Goal: Information Seeking & Learning: Check status

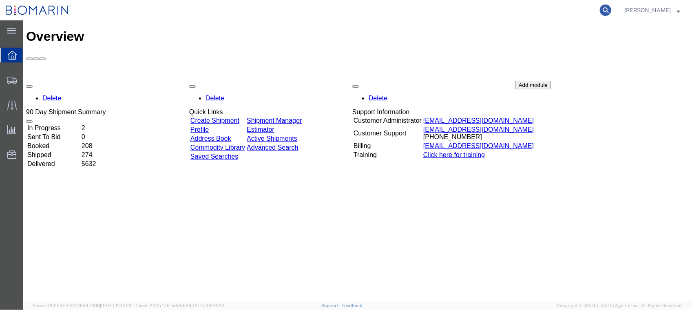
click at [611, 7] on icon at bounding box center [605, 9] width 11 height 11
paste input "D0622B-20141"
type input "D0622B-20141"
